Goal: Task Accomplishment & Management: Use online tool/utility

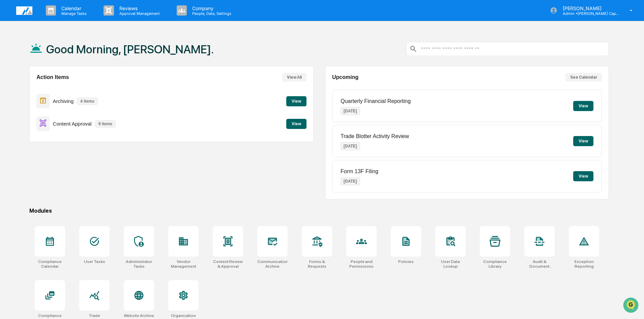
click at [298, 102] on button "View" at bounding box center [296, 101] width 20 height 10
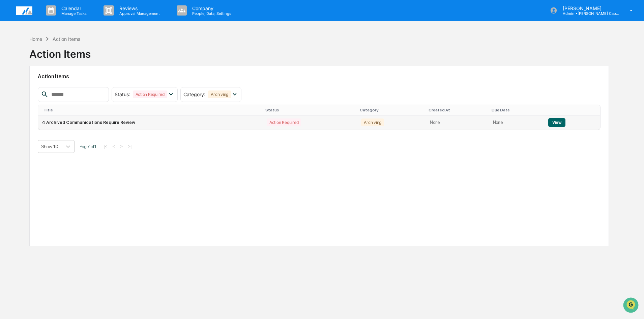
click at [556, 122] on button "View" at bounding box center [556, 122] width 17 height 9
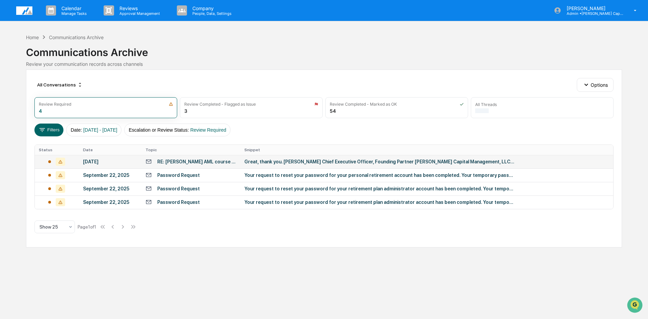
click at [269, 160] on div "Great, thank you. [PERSON_NAME] Chief Executive Officer, Founding Partner [PERS…" at bounding box center [379, 161] width 270 height 5
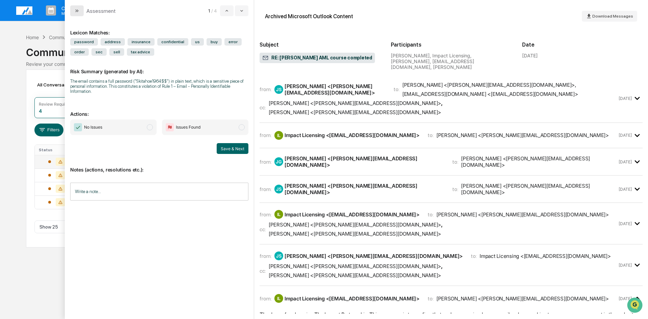
click at [75, 9] on icon "modal" at bounding box center [76, 10] width 5 height 5
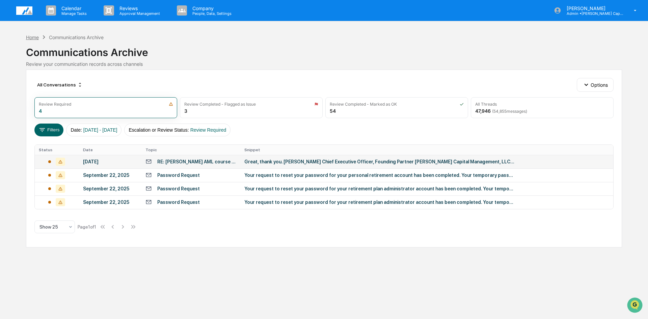
click at [33, 38] on div "Home" at bounding box center [32, 37] width 13 height 6
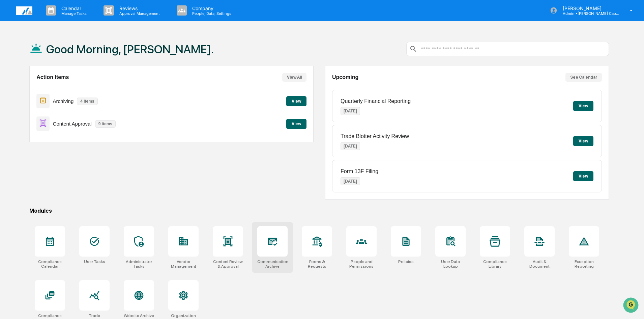
click at [273, 243] on icon at bounding box center [272, 241] width 11 height 11
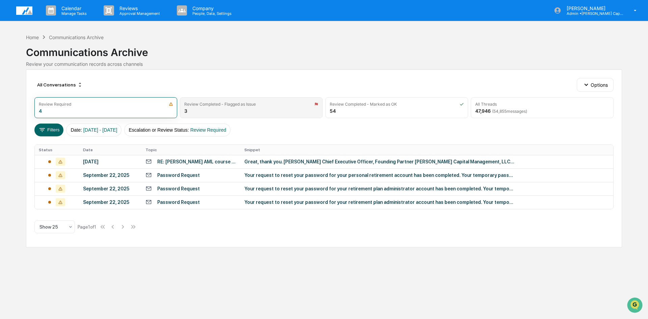
click at [207, 112] on div "Review Completed - Flagged as Issue 3" at bounding box center [251, 107] width 143 height 21
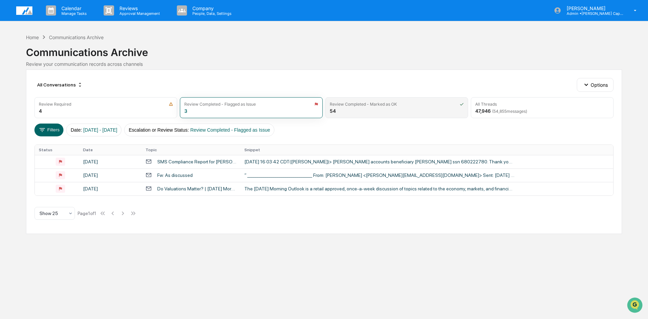
click at [352, 108] on div "Review Completed - Marked as OK 54" at bounding box center [396, 107] width 143 height 21
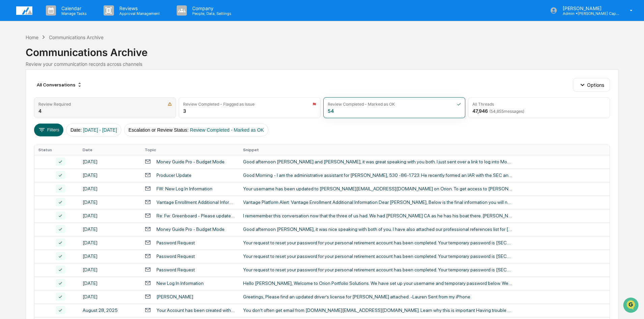
click at [105, 103] on div "Review Required" at bounding box center [104, 104] width 133 height 5
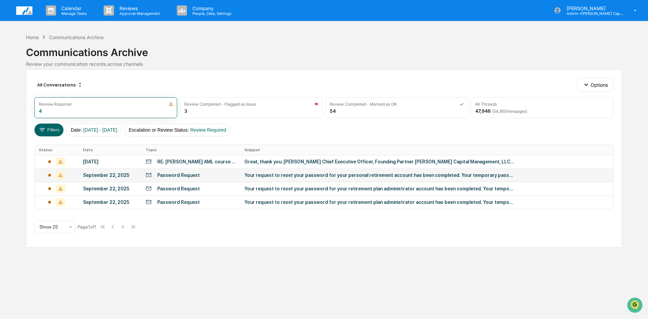
click at [221, 172] on div "Password Request" at bounding box center [190, 175] width 91 height 6
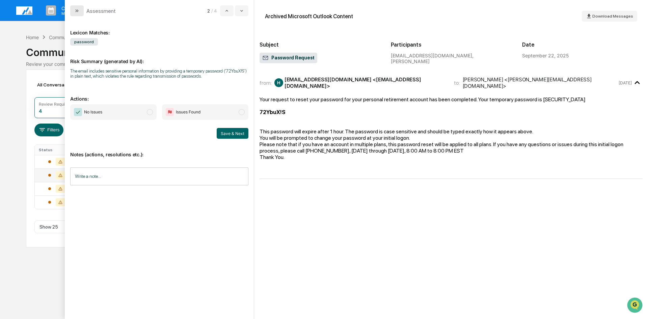
click at [78, 8] on icon "modal" at bounding box center [76, 10] width 5 height 5
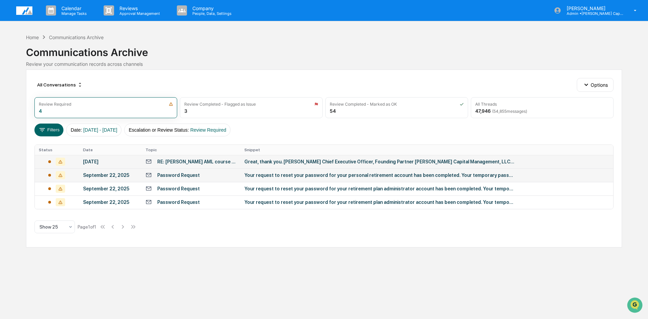
click at [210, 161] on div "RE: [PERSON_NAME] AML course completed" at bounding box center [196, 161] width 79 height 5
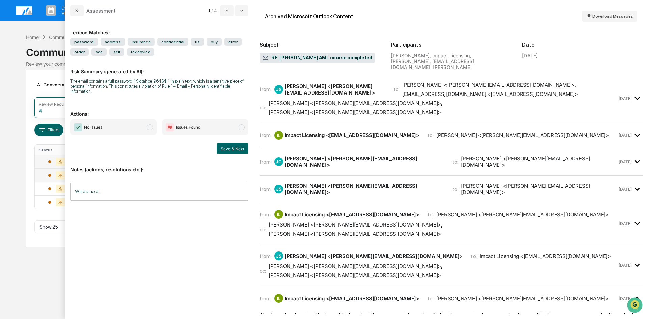
click at [320, 251] on div "from: JS [PERSON_NAME] <[PERSON_NAME][EMAIL_ADDRESS][DOMAIN_NAME]> to: Impact L…" at bounding box center [438, 264] width 358 height 27
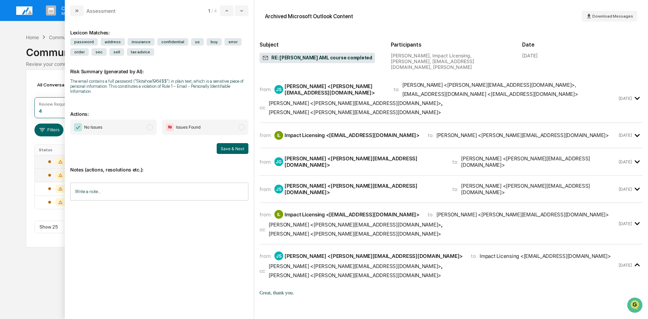
click at [311, 100] on div "[PERSON_NAME] <[PERSON_NAME][EMAIL_ADDRESS][DOMAIN_NAME]>" at bounding box center [355, 103] width 172 height 6
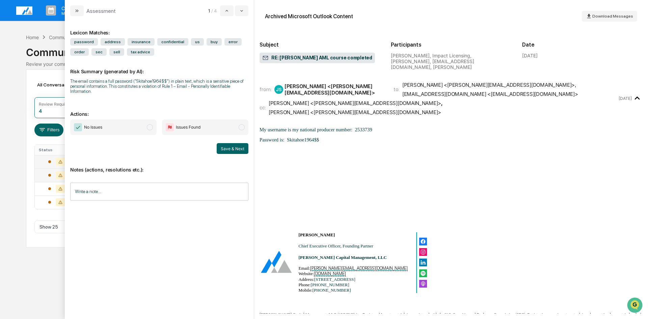
drag, startPoint x: 78, startPoint y: 13, endPoint x: 120, endPoint y: 47, distance: 54.3
click at [78, 13] on button "modal" at bounding box center [76, 10] width 13 height 11
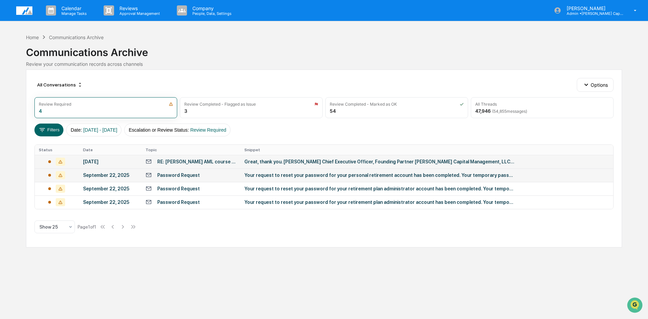
click at [215, 160] on div "RE: [PERSON_NAME] AML course completed" at bounding box center [196, 161] width 79 height 5
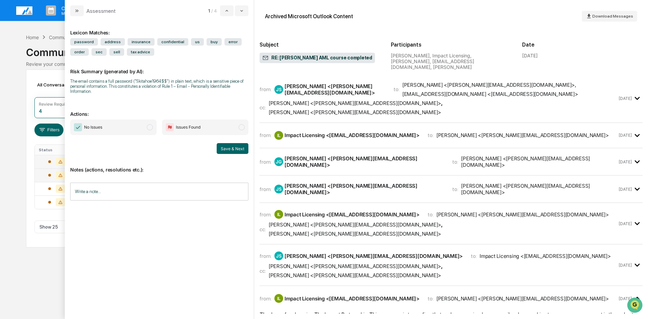
click at [220, 126] on span "Issues Found" at bounding box center [205, 127] width 86 height 16
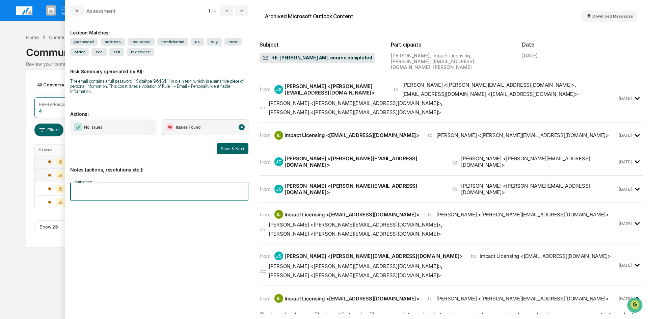
click at [166, 187] on input "Write a note..." at bounding box center [159, 191] width 178 height 18
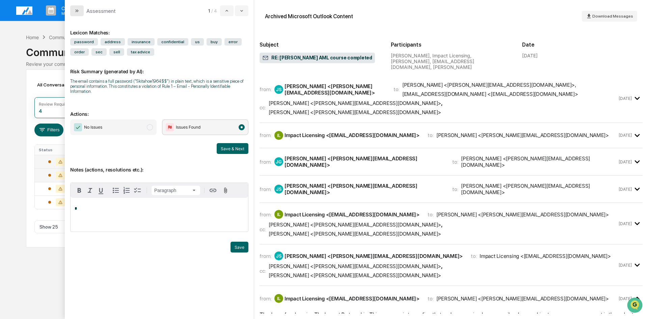
click at [78, 8] on icon "modal" at bounding box center [76, 10] width 5 height 5
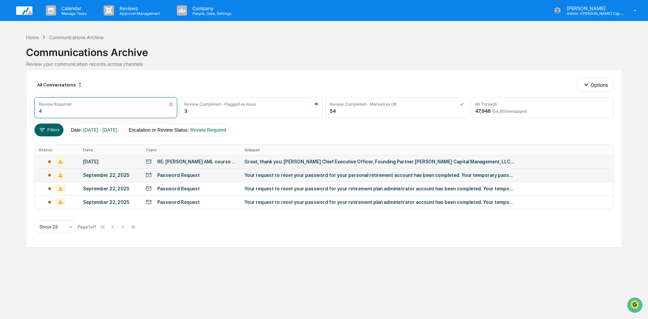
click at [160, 245] on div "All Conversations Options Review Required 4 Review Completed - Flagged as Issue…" at bounding box center [324, 158] width 596 height 178
